Goal: Task Accomplishment & Management: Manage account settings

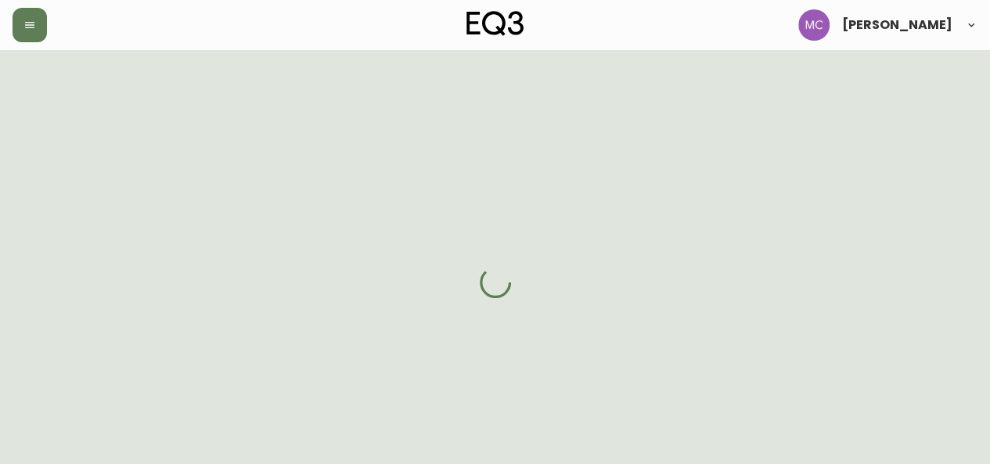
select select "BC"
select select "CA"
select select "CA_EN"
select select "Other"
select select "Architect"
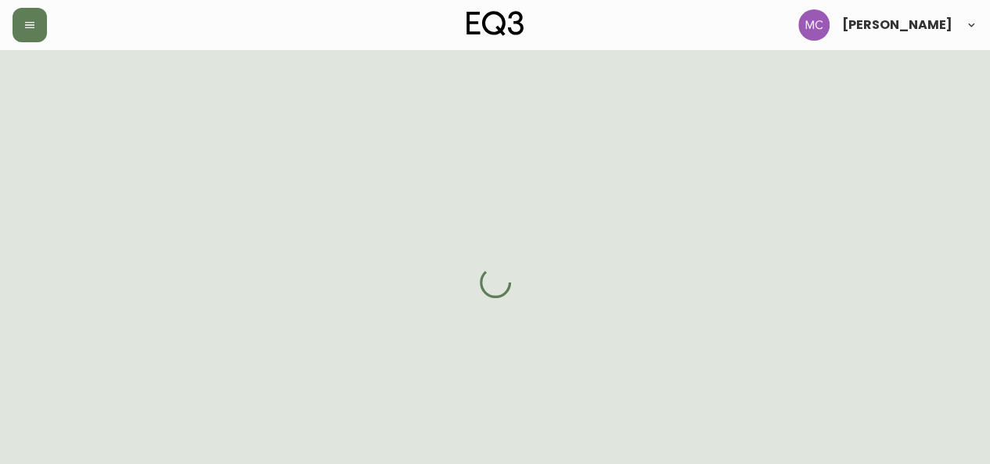
select select "false"
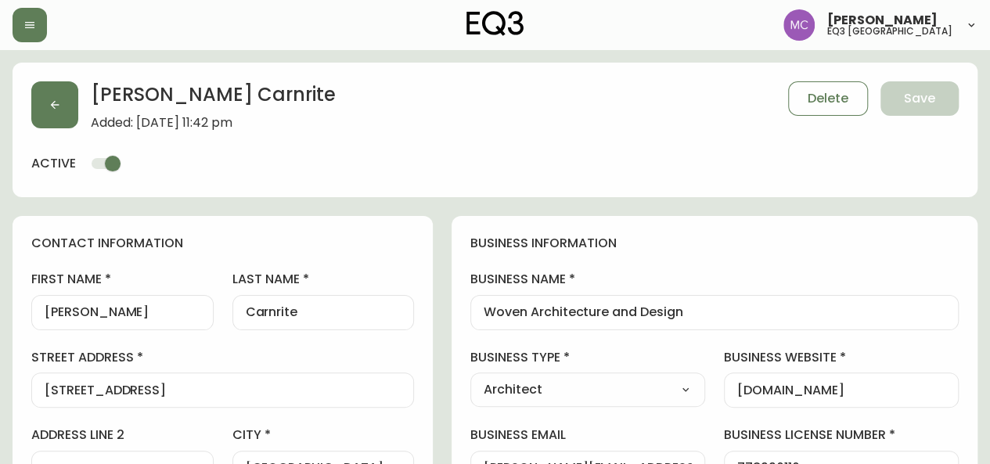
type input "EQ3 [GEOGRAPHIC_DATA]"
select select "cjw10z96p001r6gs00juufhhe"
click at [32, 23] on icon "button" at bounding box center [29, 25] width 13 height 13
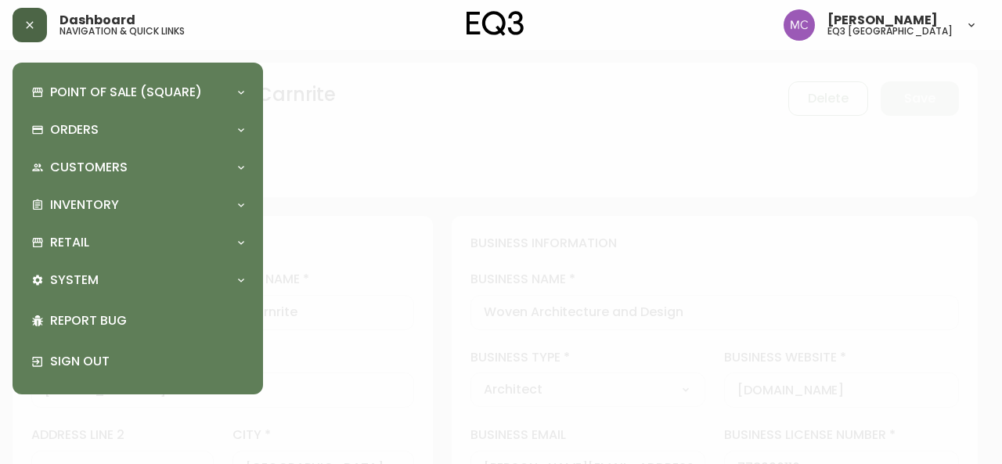
click at [32, 23] on icon "button" at bounding box center [29, 25] width 13 height 13
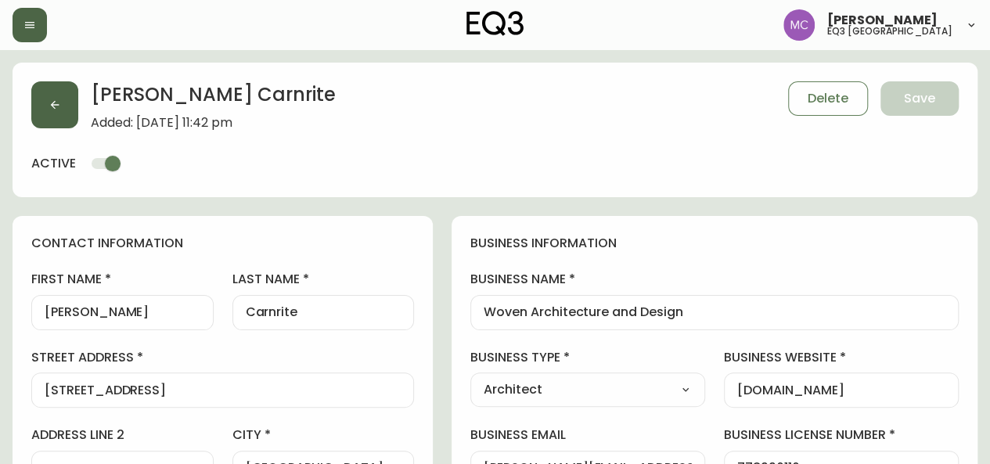
click at [56, 117] on button "button" at bounding box center [54, 104] width 47 height 47
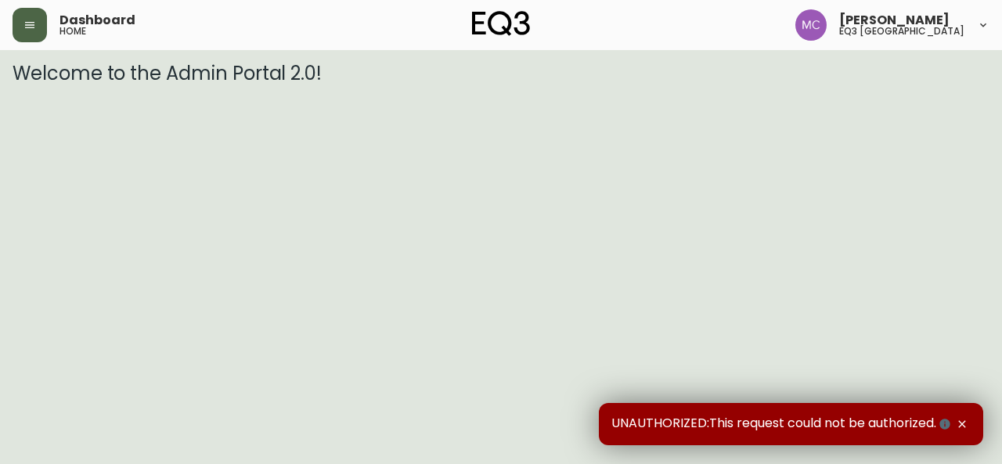
click at [35, 20] on icon "button" at bounding box center [29, 25] width 13 height 13
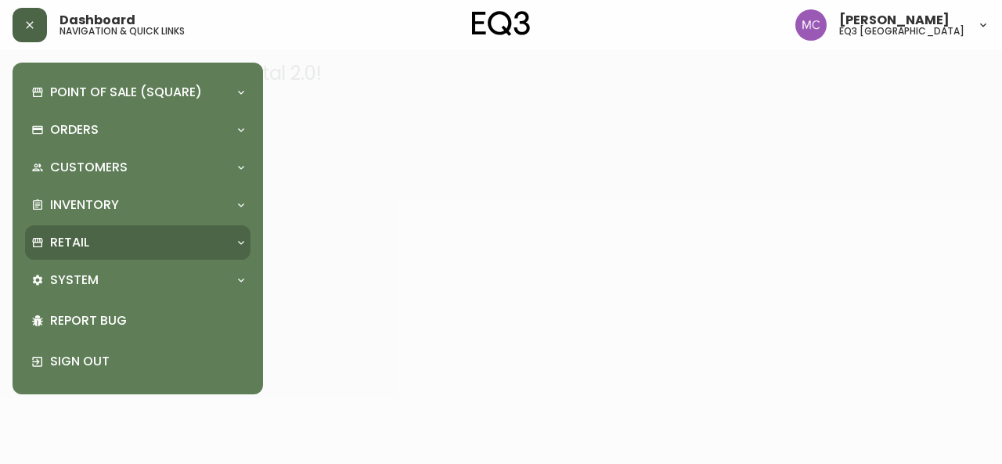
click at [45, 243] on div "Retail" at bounding box center [129, 242] width 197 height 17
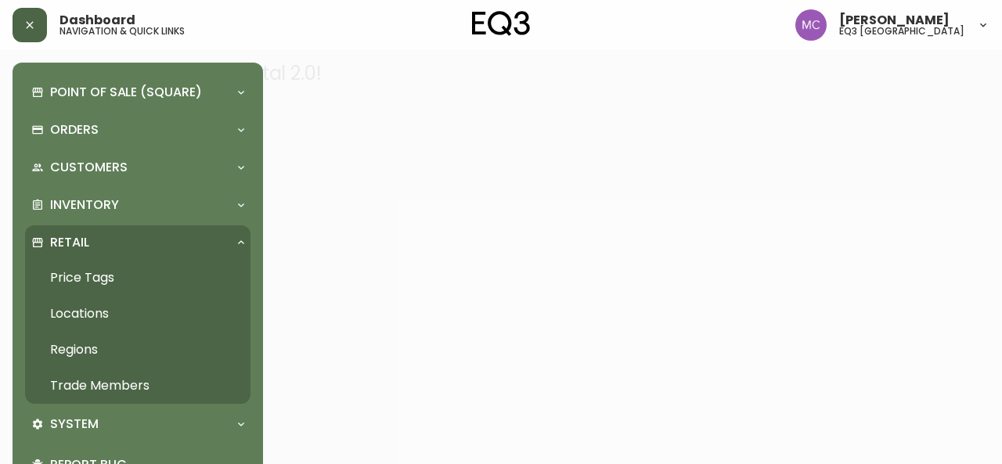
click at [93, 386] on link "Trade Members" at bounding box center [137, 386] width 225 height 36
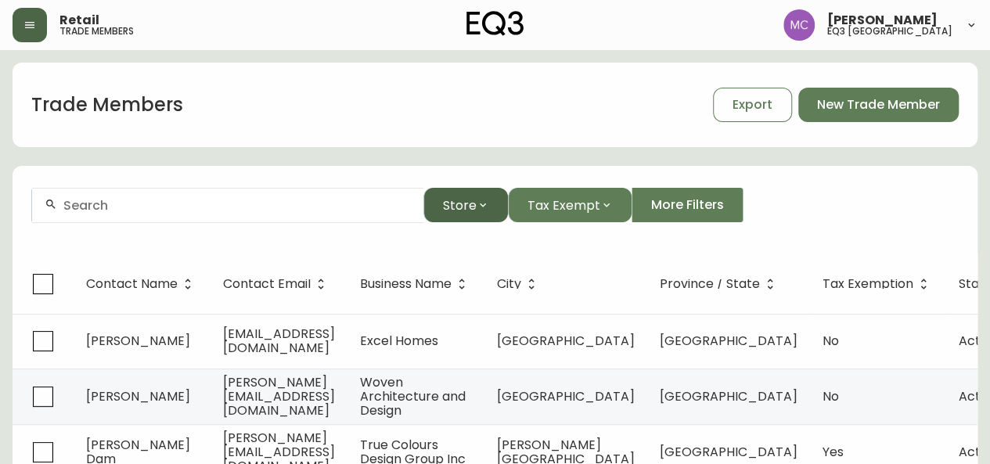
click at [486, 214] on button "Store" at bounding box center [465, 205] width 85 height 34
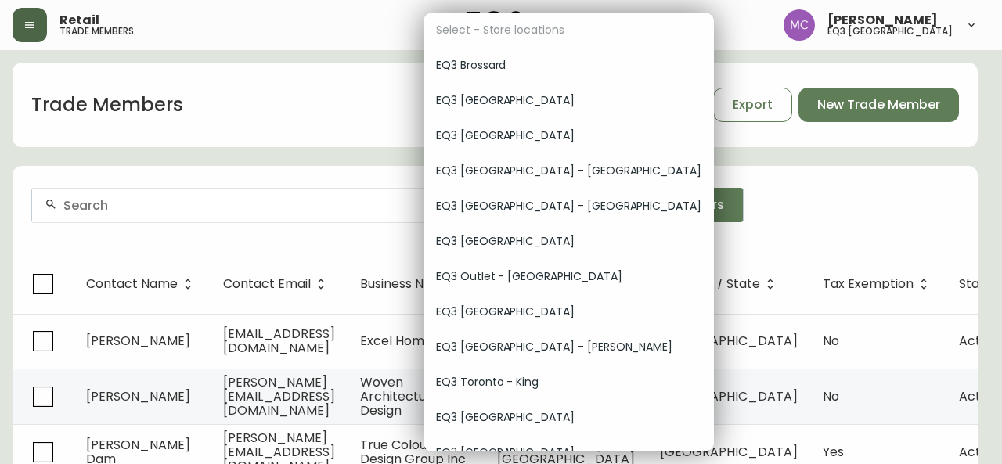
click at [485, 405] on div "EQ3 [GEOGRAPHIC_DATA]" at bounding box center [568, 417] width 290 height 35
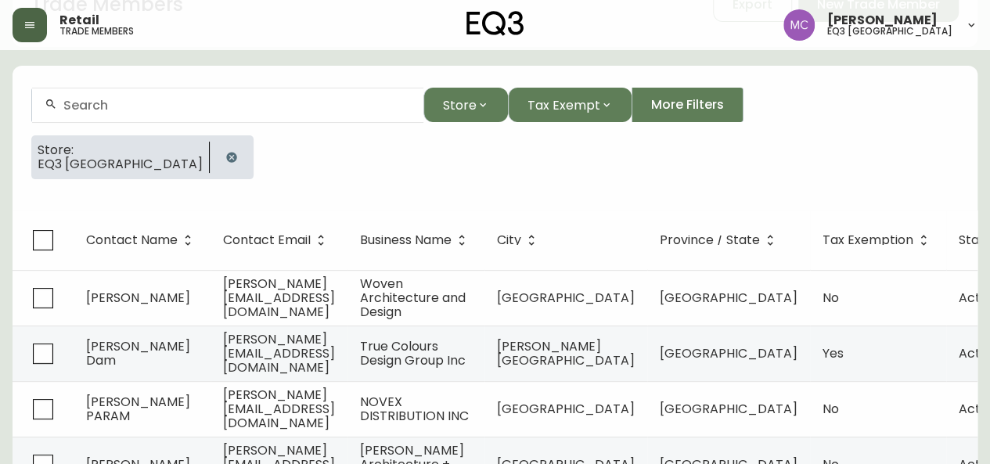
scroll to position [99, 0]
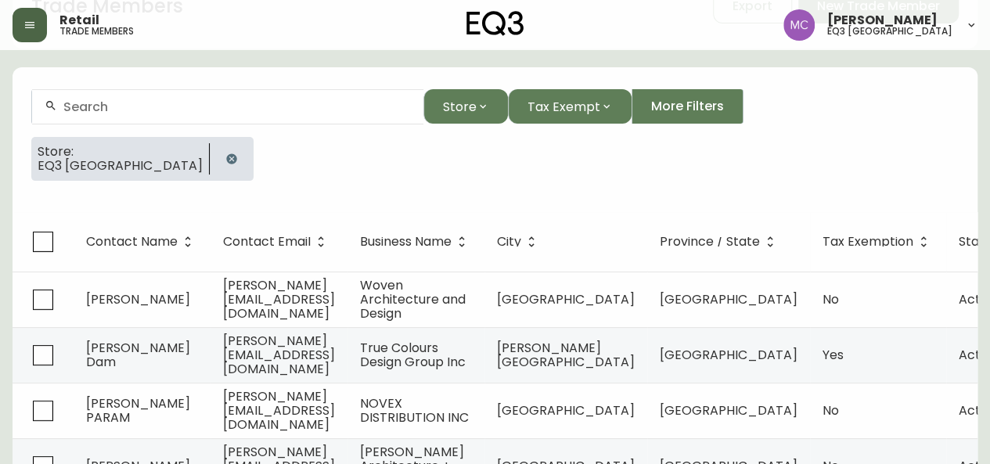
click at [141, 289] on td "[PERSON_NAME]" at bounding box center [142, 300] width 137 height 56
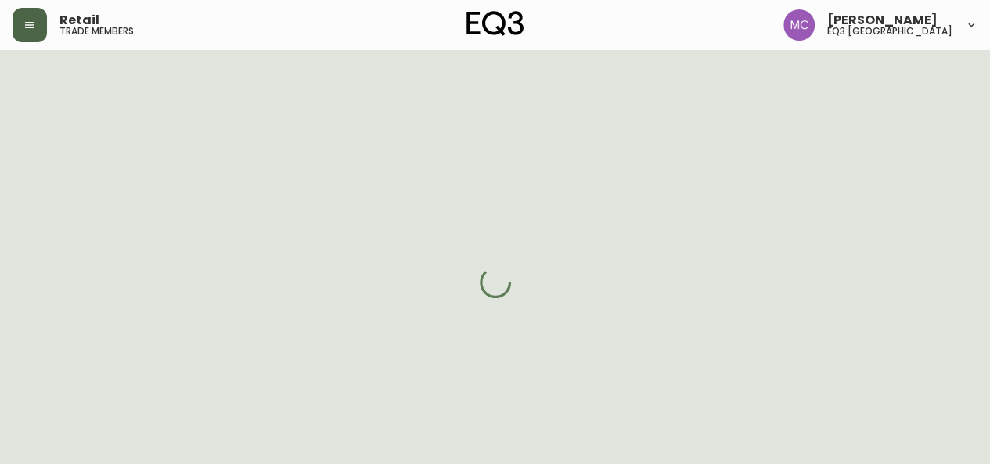
select select "BC"
select select "CA"
select select "CA_EN"
select select "Other"
select select "Architect"
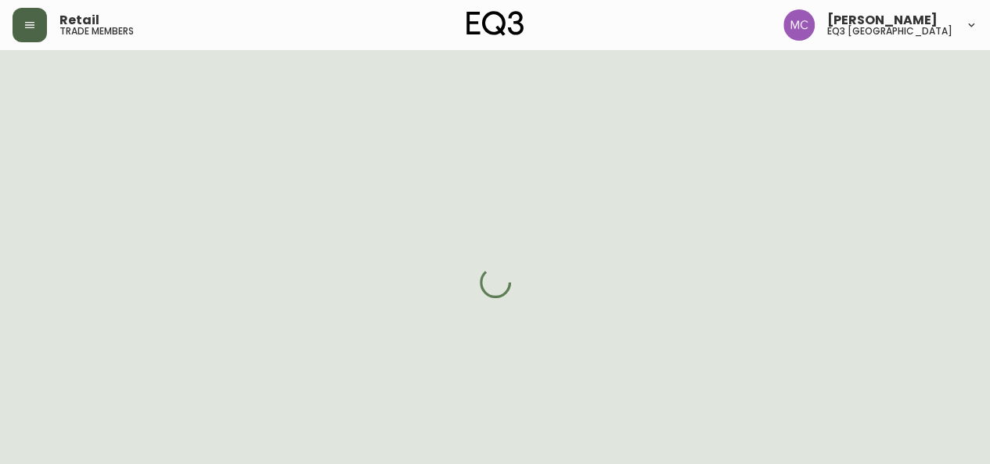
select select "cjw10z96p001r6gs00juufhhe"
select select "false"
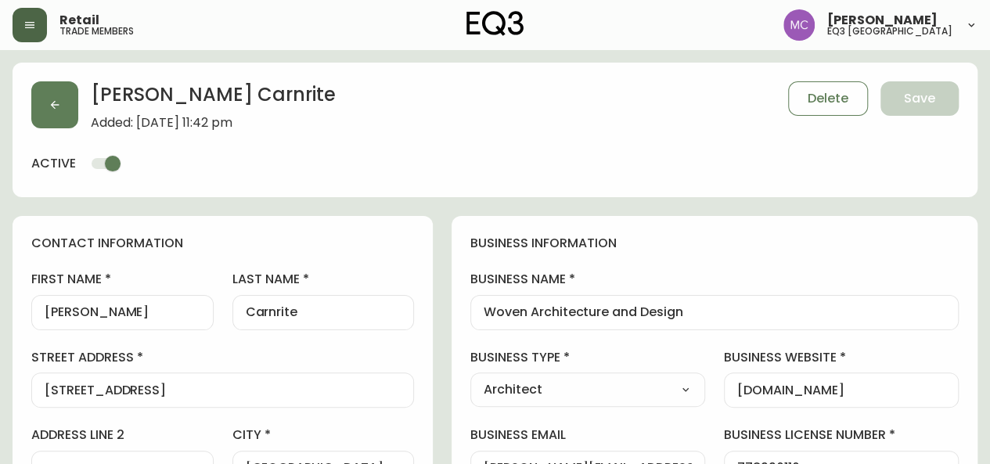
drag, startPoint x: 745, startPoint y: 311, endPoint x: 510, endPoint y: 308, distance: 234.8
drag, startPoint x: 339, startPoint y: 317, endPoint x: 243, endPoint y: 311, distance: 96.5
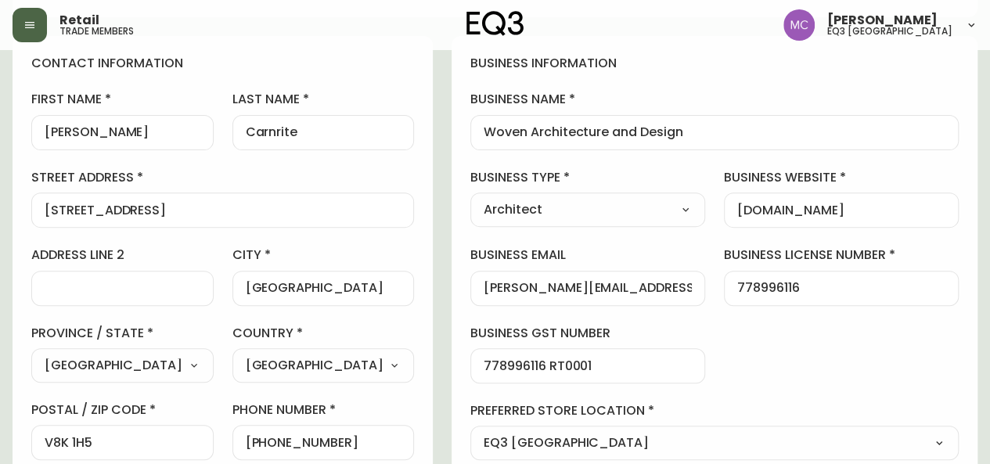
scroll to position [178, 0]
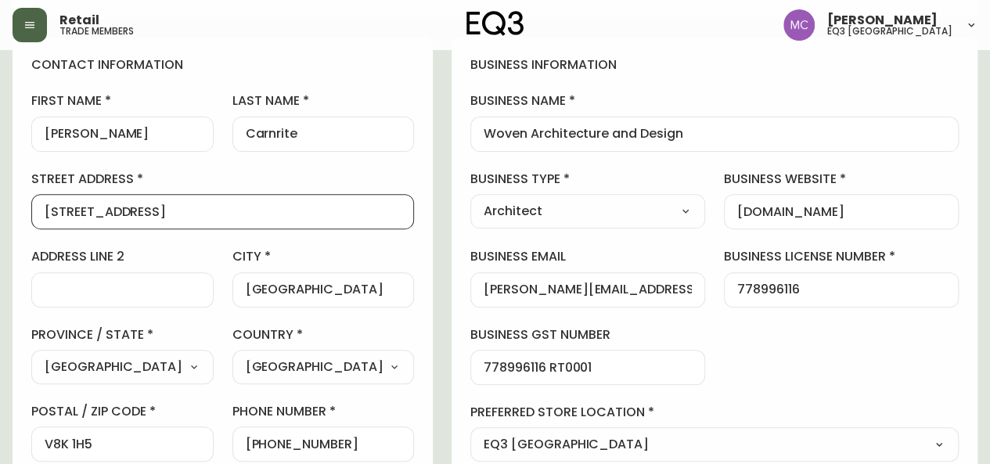
drag, startPoint x: 197, startPoint y: 214, endPoint x: 0, endPoint y: 182, distance: 199.8
click at [27, 277] on div "contact information first name [PERSON_NAME] last name [PERSON_NAME][GEOGRAPHIC…" at bounding box center [223, 298] width 420 height 521
drag, startPoint x: 114, startPoint y: 446, endPoint x: 38, endPoint y: 448, distance: 76.0
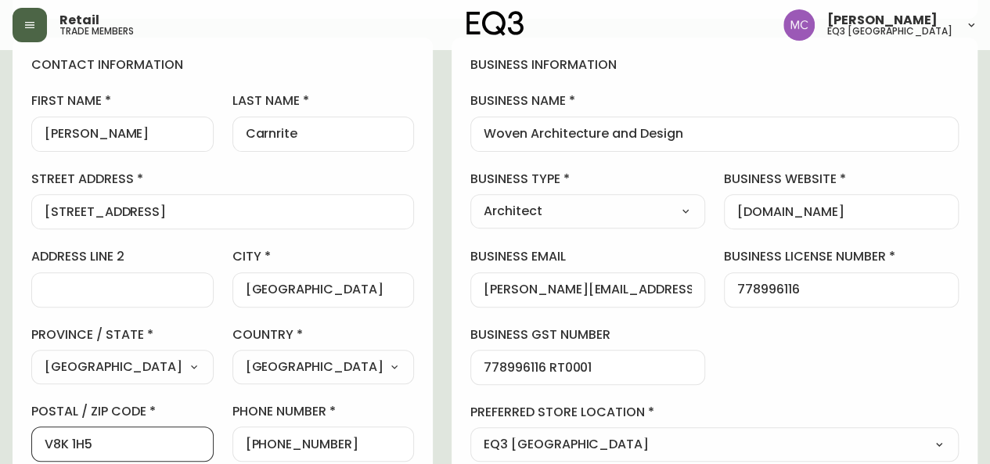
click at [38, 448] on div "V8K 1H5" at bounding box center [122, 444] width 182 height 35
drag, startPoint x: 368, startPoint y: 450, endPoint x: 283, endPoint y: 441, distance: 85.1
click at [283, 441] on div "[PHONE_NUMBER]" at bounding box center [323, 444] width 182 height 35
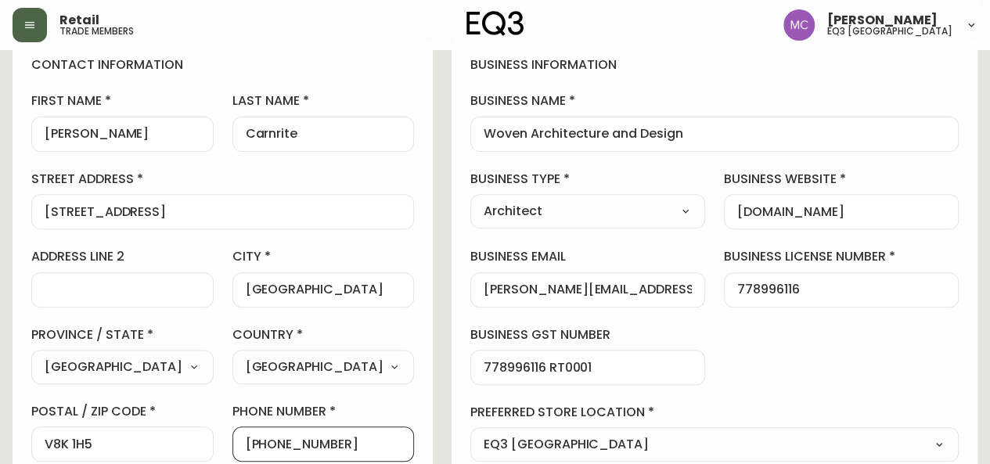
drag, startPoint x: 283, startPoint y: 441, endPoint x: 405, endPoint y: 446, distance: 121.4
click at [402, 446] on input "[PHONE_NUMBER]" at bounding box center [324, 444] width 156 height 15
click at [16, 330] on div "contact information first name [PERSON_NAME] last name [PERSON_NAME][GEOGRAPHIC…" at bounding box center [223, 298] width 420 height 521
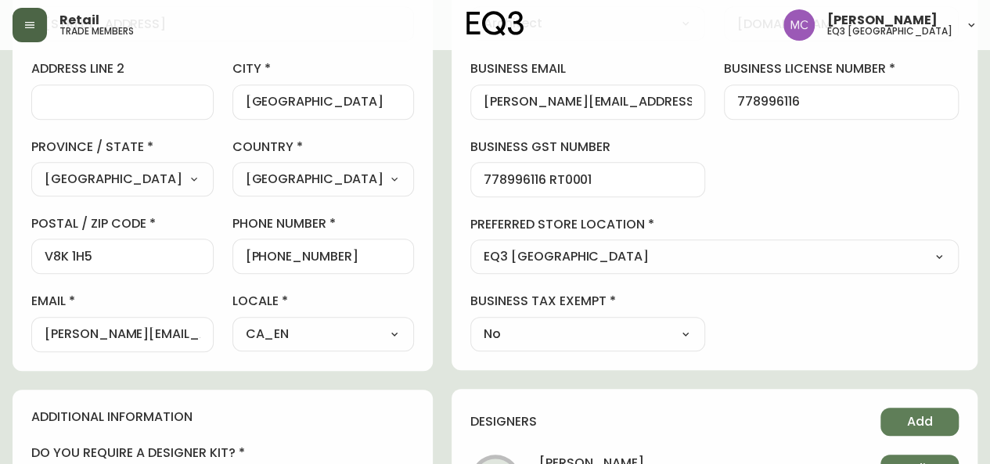
scroll to position [369, 0]
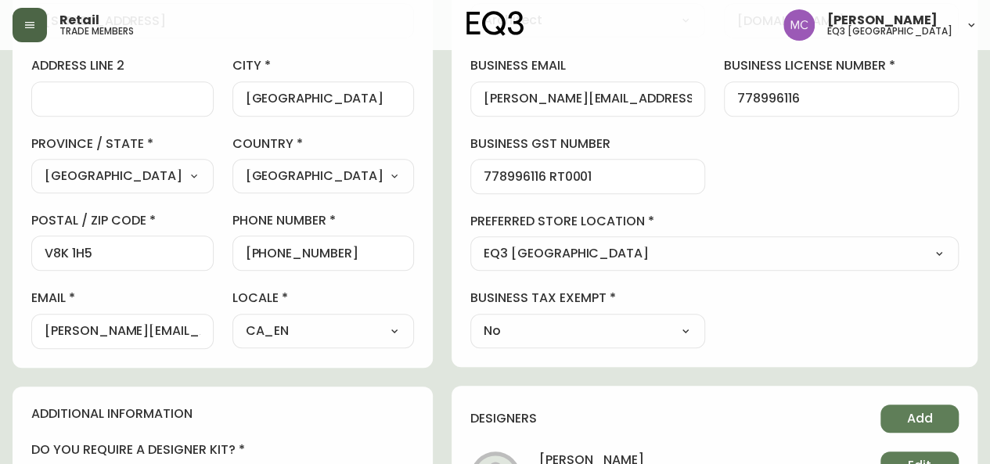
click at [135, 326] on input "[PERSON_NAME][EMAIL_ADDRESS][DOMAIN_NAME]" at bounding box center [123, 331] width 156 height 15
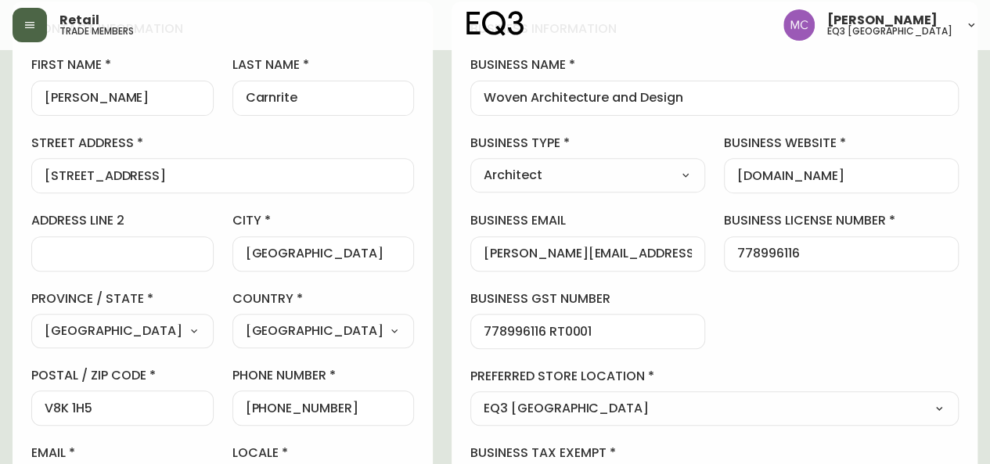
scroll to position [216, 0]
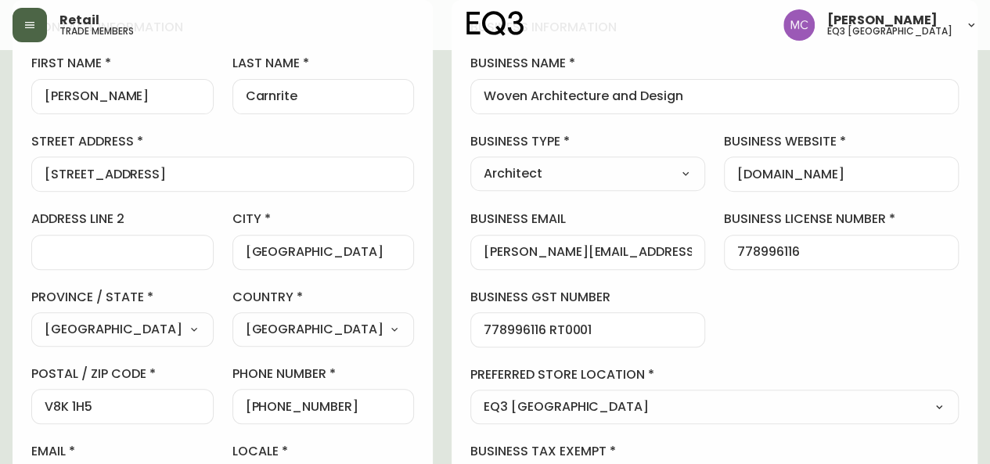
click at [880, 292] on div "business information business name Woven Architecture and Design business type …" at bounding box center [715, 260] width 526 height 520
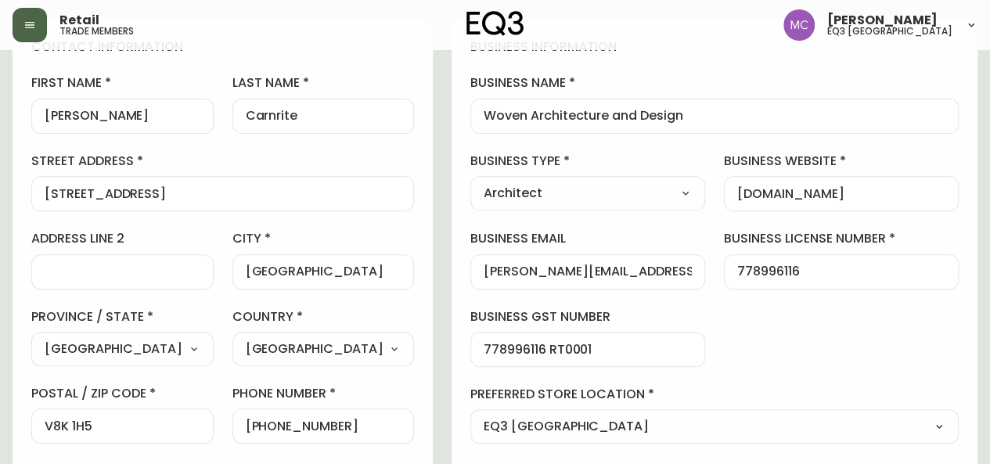
scroll to position [243, 0]
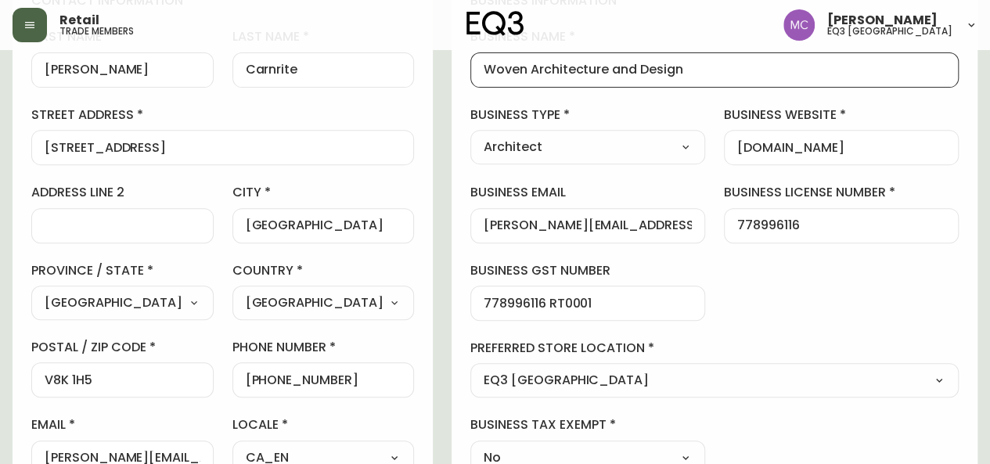
drag, startPoint x: 741, startPoint y: 68, endPoint x: 531, endPoint y: 57, distance: 210.8
click at [531, 57] on div "Woven Architecture and Design" at bounding box center [714, 69] width 488 height 35
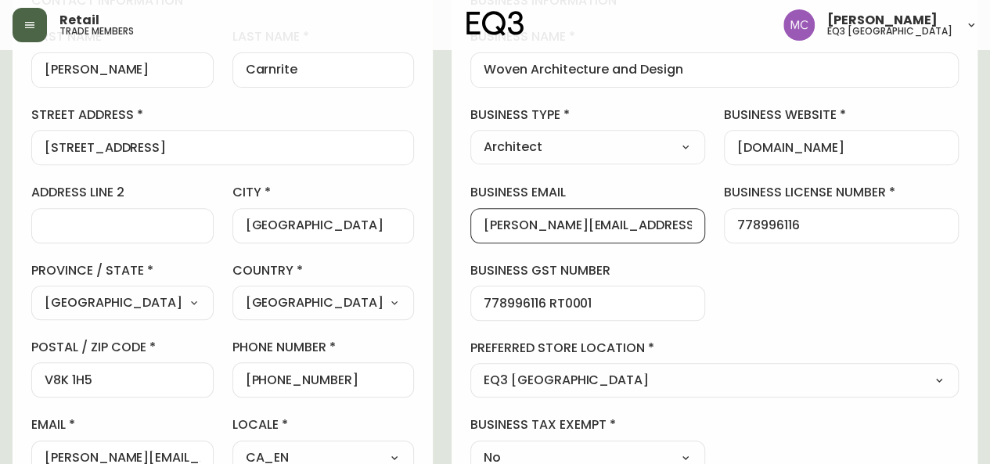
scroll to position [0, 57]
drag, startPoint x: 536, startPoint y: 225, endPoint x: 741, endPoint y: 249, distance: 206.4
click at [741, 249] on div "business information business name Woven Architecture and Design business type …" at bounding box center [715, 233] width 526 height 520
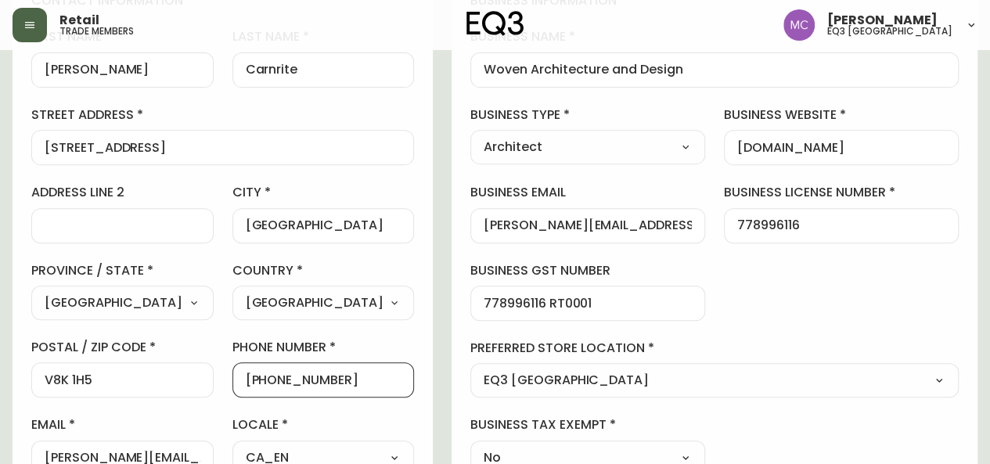
drag, startPoint x: 379, startPoint y: 383, endPoint x: 279, endPoint y: 376, distance: 100.4
click at [279, 376] on input "[PHONE_NUMBER]" at bounding box center [324, 380] width 156 height 15
click at [884, 304] on div "business information business name Woven Architecture and Design business type …" at bounding box center [715, 233] width 526 height 520
